Goal: Transaction & Acquisition: Purchase product/service

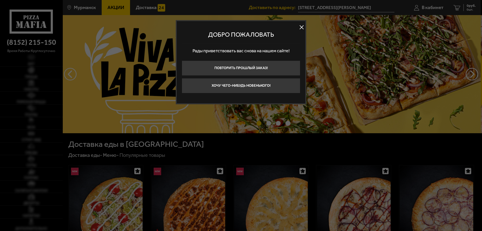
click at [301, 29] on button at bounding box center [302, 28] width 8 height 8
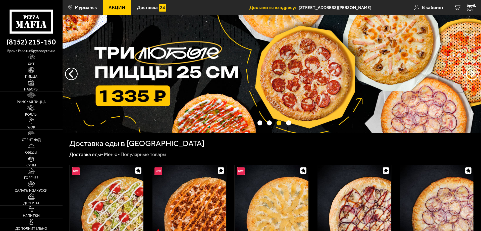
click at [121, 6] on span "Акции" at bounding box center [116, 7] width 17 height 5
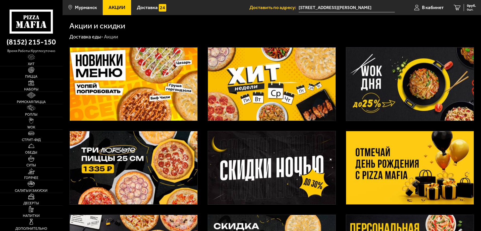
click at [279, 90] on img at bounding box center [272, 83] width 128 height 73
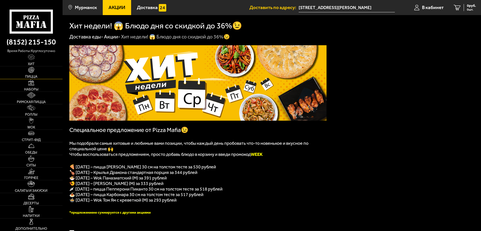
click at [31, 71] on img at bounding box center [31, 70] width 6 height 6
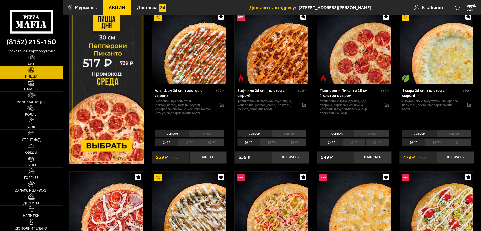
scroll to position [100, 0]
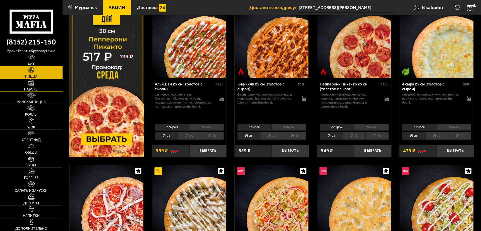
click at [36, 84] on link "Наборы" at bounding box center [31, 85] width 63 height 12
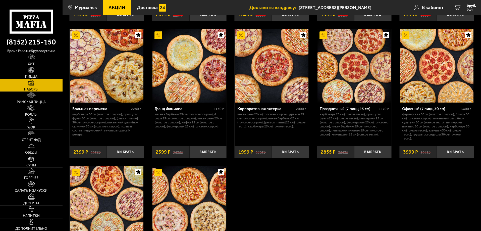
scroll to position [879, 0]
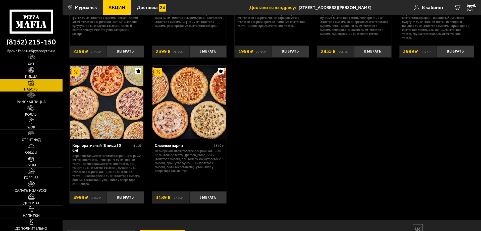
click at [35, 137] on link "Стрит-фуд" at bounding box center [31, 136] width 63 height 12
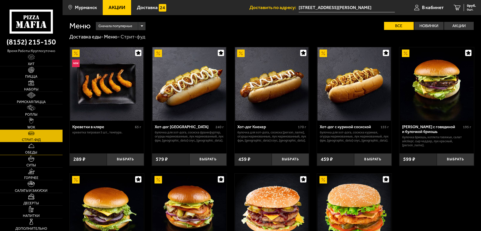
click at [34, 149] on link "Обеды" at bounding box center [31, 148] width 63 height 12
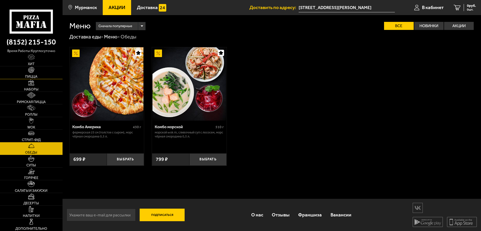
click at [28, 72] on img at bounding box center [31, 70] width 6 height 6
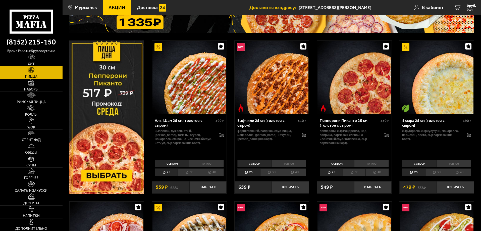
scroll to position [50, 0]
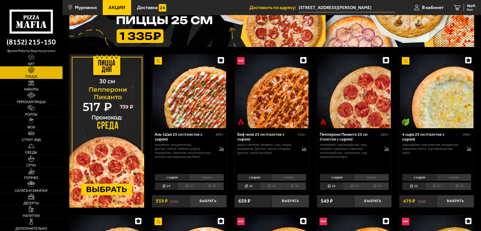
click at [97, 121] on img at bounding box center [106, 130] width 75 height 153
click at [110, 127] on img at bounding box center [106, 130] width 75 height 153
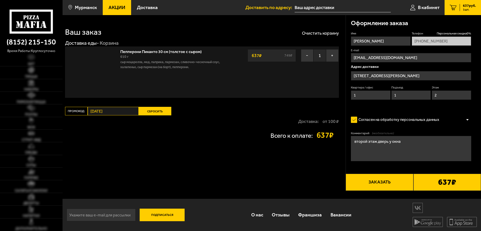
type input "[PHONE_NUMBER]"
type input "[STREET_ADDRESS][PERSON_NAME]"
type input "улица Свердлова, 11Б"
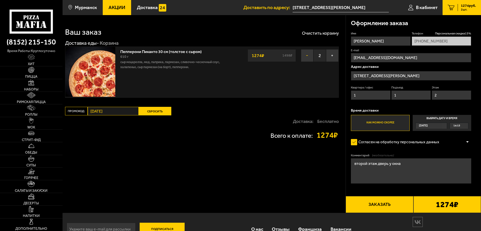
click at [302, 55] on button "−" at bounding box center [307, 55] width 13 height 13
click at [309, 57] on button "−" at bounding box center [307, 55] width 13 height 13
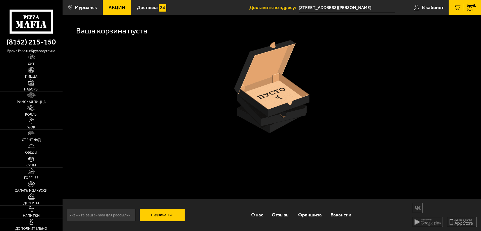
click at [30, 69] on img at bounding box center [31, 70] width 6 height 6
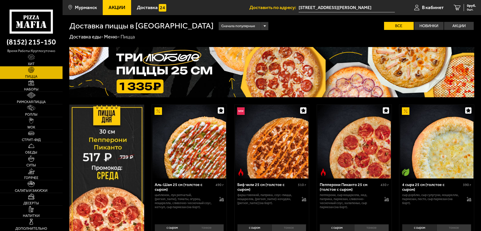
click at [104, 163] on img at bounding box center [106, 180] width 75 height 153
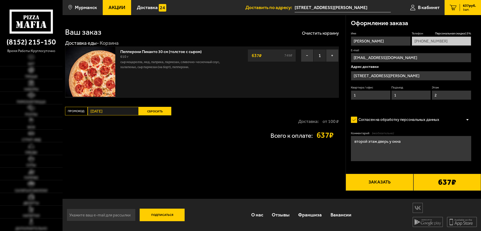
type input "Россия, Мурманск, улица Свердлова, 11Б"
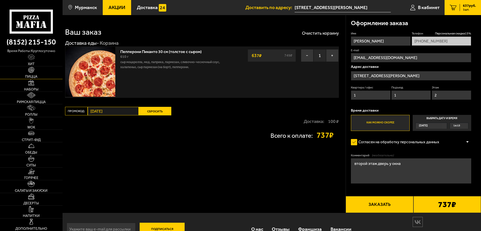
click at [32, 76] on span "Пицца" at bounding box center [31, 77] width 12 height 4
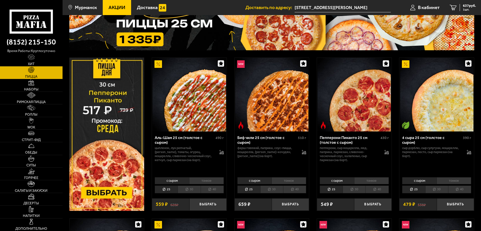
scroll to position [75, 0]
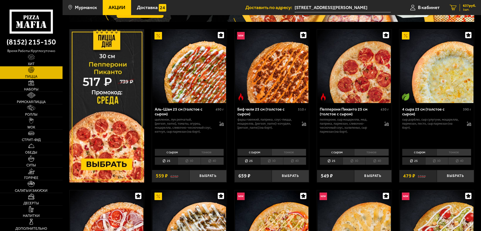
click at [467, 7] on span "637 руб." at bounding box center [469, 6] width 13 height 4
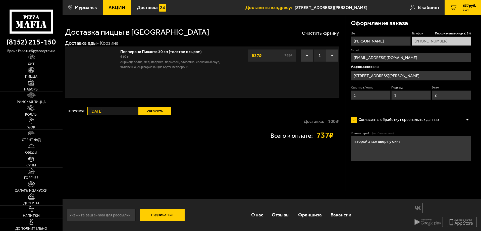
type input "улица Свердлова, 11Б"
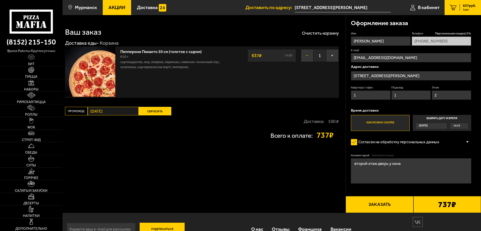
click at [306, 55] on button "−" at bounding box center [307, 55] width 13 height 13
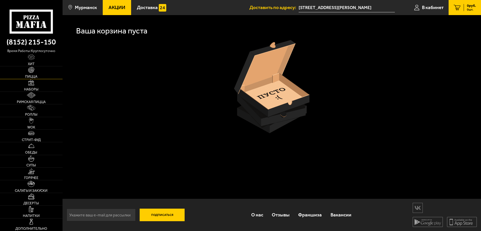
click at [31, 70] on img at bounding box center [31, 70] width 6 height 6
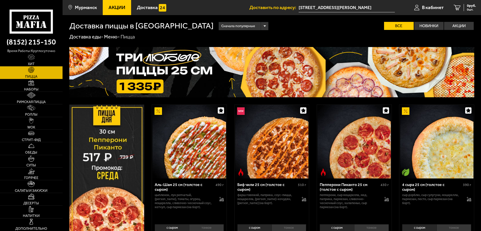
click at [109, 188] on img at bounding box center [106, 180] width 75 height 153
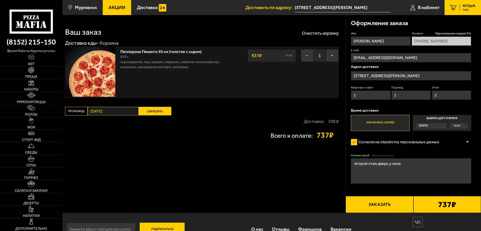
click at [209, 122] on div "Доставка: 100 ₽" at bounding box center [202, 121] width 274 height 12
click at [31, 72] on img at bounding box center [31, 70] width 6 height 6
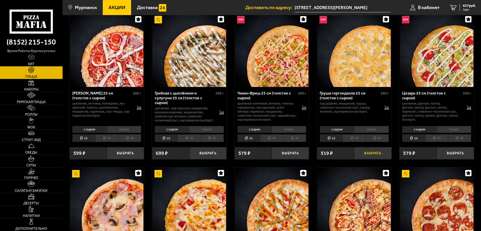
scroll to position [251, 0]
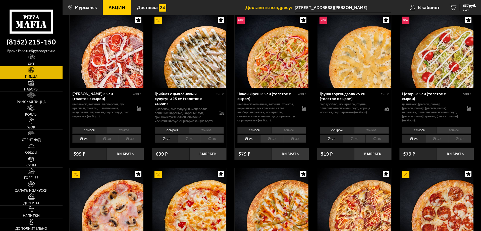
click at [438, 143] on li "30" at bounding box center [436, 139] width 23 height 8
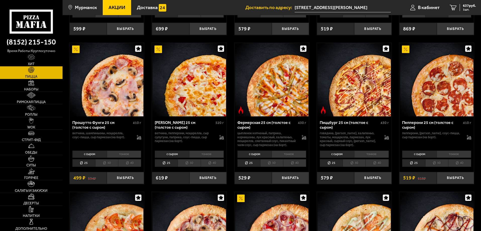
scroll to position [377, 0]
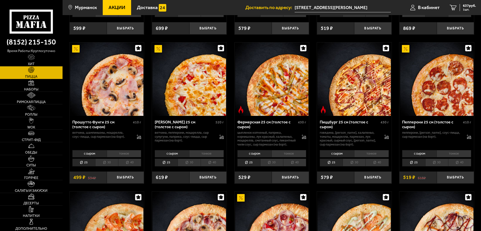
click at [109, 166] on li "30" at bounding box center [106, 162] width 23 height 8
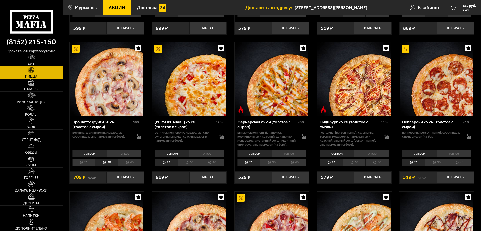
click at [126, 157] on li "тонкое" at bounding box center [124, 153] width 35 height 7
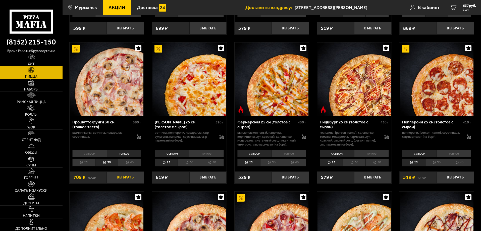
click at [132, 183] on button "Выбрать" at bounding box center [125, 177] width 37 height 12
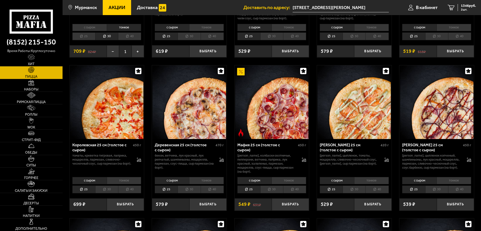
scroll to position [502, 0]
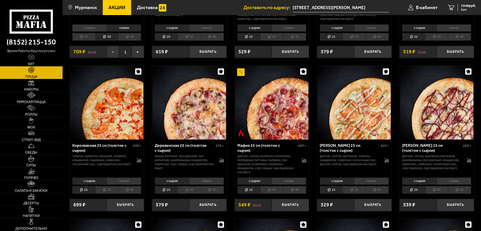
click at [273, 194] on li "30" at bounding box center [271, 190] width 23 height 8
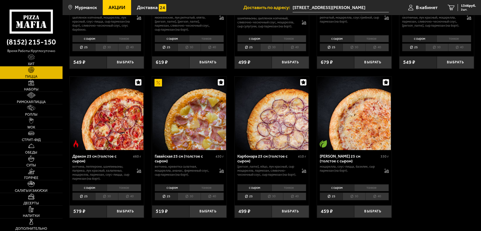
scroll to position [803, 0]
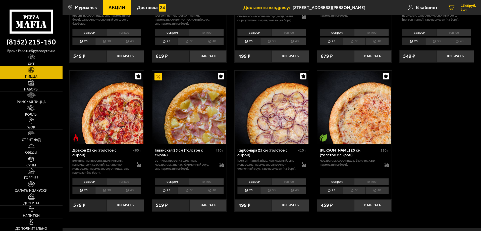
click at [467, 7] on span "1346 руб." at bounding box center [468, 6] width 15 height 4
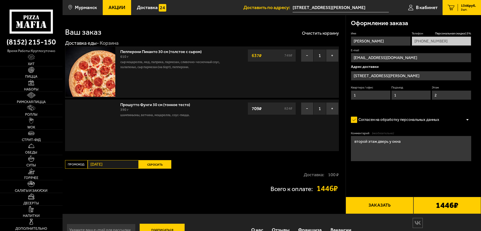
type input "улица Свердлова, 11Б"
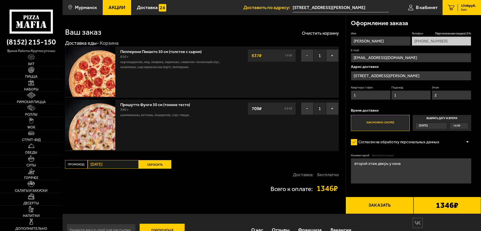
click at [306, 54] on button "−" at bounding box center [307, 55] width 13 height 13
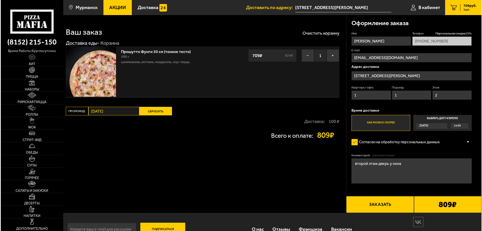
scroll to position [15, 0]
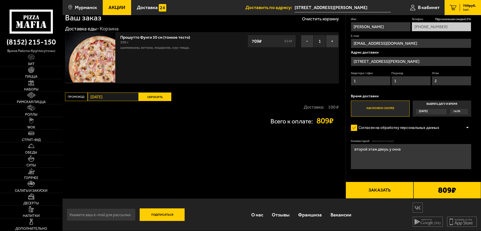
click at [385, 190] on button "Заказать" at bounding box center [379, 189] width 68 height 17
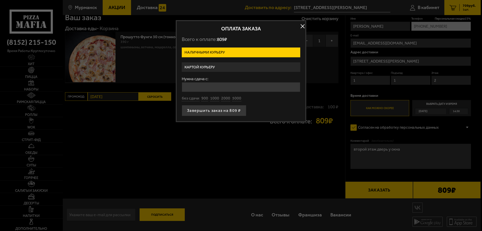
click at [222, 67] on label "Картой курьеру" at bounding box center [241, 67] width 118 height 10
click at [0, 0] on input "Картой курьеру" at bounding box center [0, 0] width 0 height 0
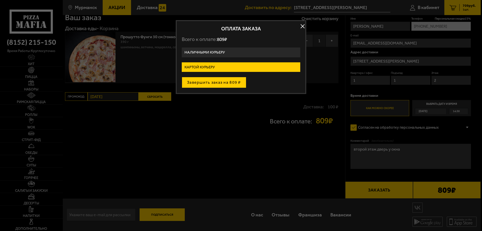
click at [222, 83] on button "Завершить заказ на 809 ₽" at bounding box center [214, 82] width 65 height 11
